Goal: Information Seeking & Learning: Learn about a topic

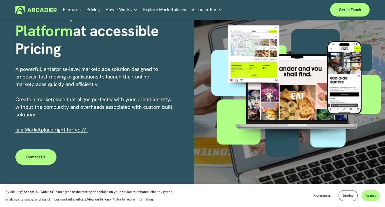
scroll to position [81, 0]
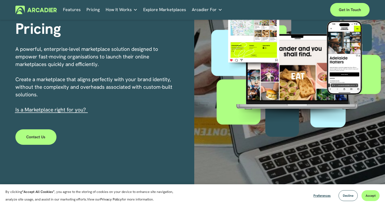
click at [74, 10] on link "Features" at bounding box center [72, 10] width 18 height 8
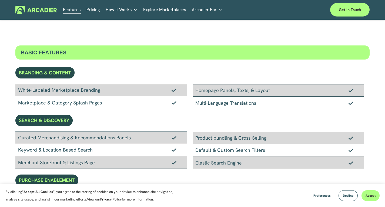
click at [96, 10] on link "Pricing" at bounding box center [92, 10] width 13 height 8
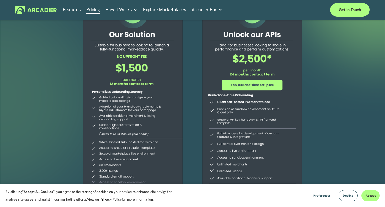
scroll to position [21, 0]
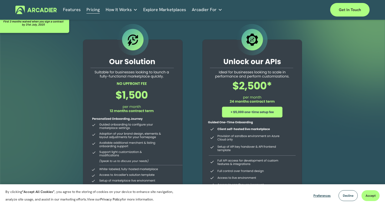
click at [47, 138] on div at bounding box center [192, 128] width 385 height 259
click at [0, 0] on link "Retail Marketplaces Whatever you are offering to your customer, we bring it all…" at bounding box center [0, 0] width 0 height 0
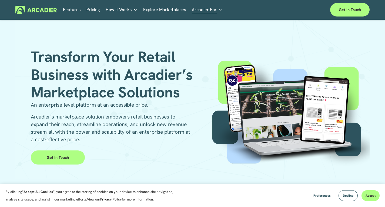
click at [92, 46] on div "Transform Your Retail Business with Arcadier’s Marketplace Solutions An enterpr…" at bounding box center [192, 99] width 354 height 158
click at [95, 12] on link "Pricing" at bounding box center [92, 10] width 13 height 8
